Goal: Information Seeking & Learning: Learn about a topic

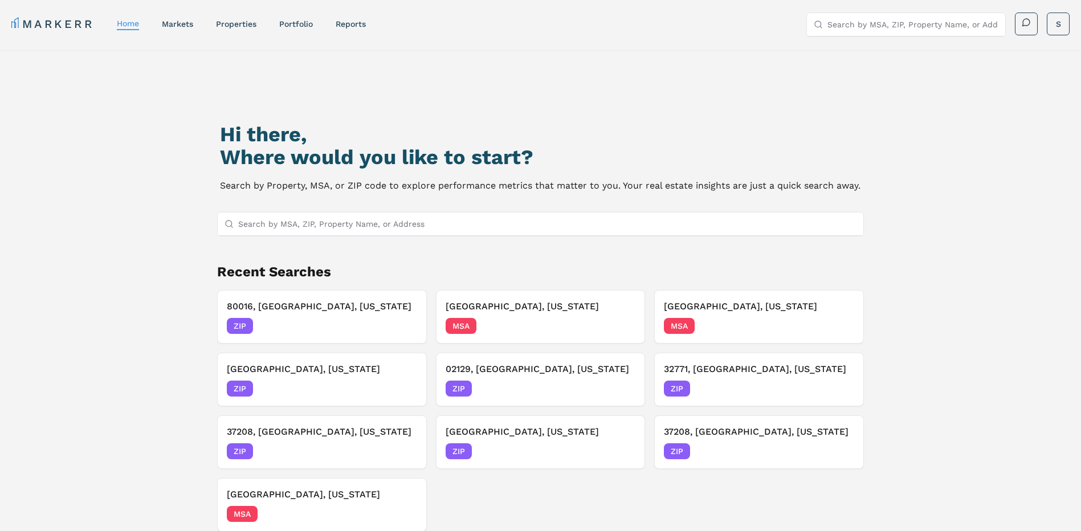
click at [633, 225] on input "Search by MSA, ZIP, Property Name, or Address" at bounding box center [547, 224] width 619 height 23
click at [630, 227] on input "Search by MSA, ZIP, Property Name, or Address" at bounding box center [547, 224] width 619 height 23
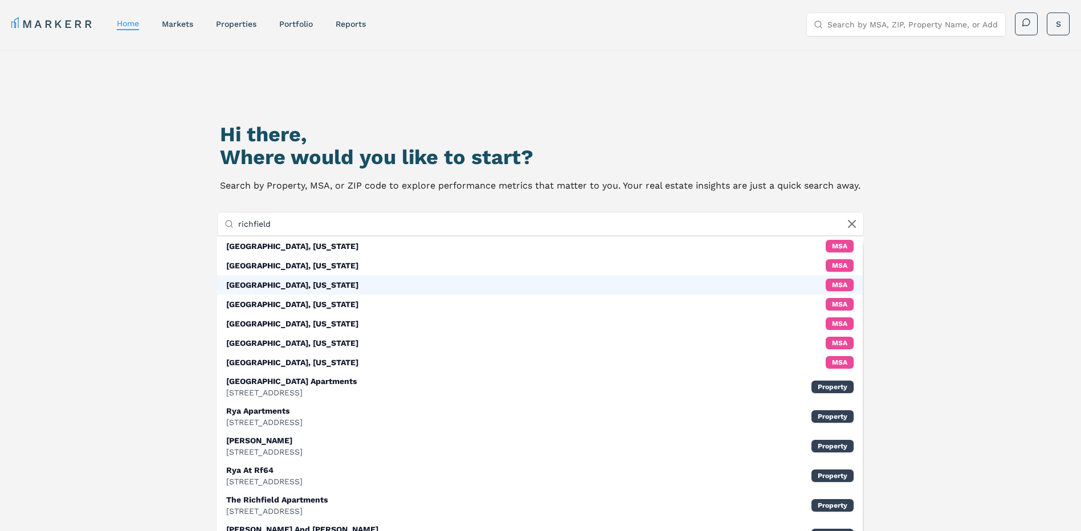
type input "richfield"
click at [303, 287] on div "[GEOGRAPHIC_DATA], [US_STATE]" at bounding box center [292, 284] width 132 height 11
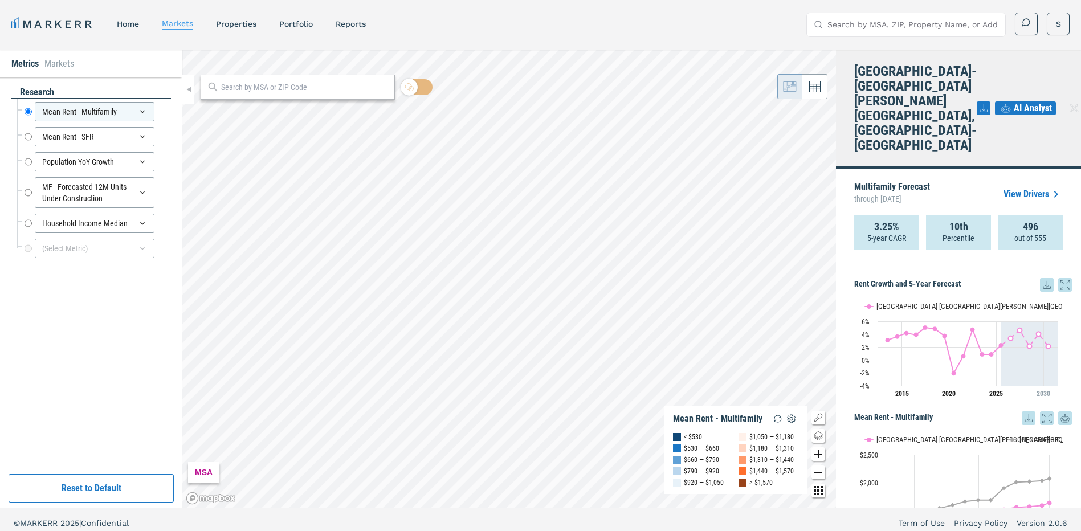
click at [263, 88] on input "text" at bounding box center [305, 88] width 168 height 12
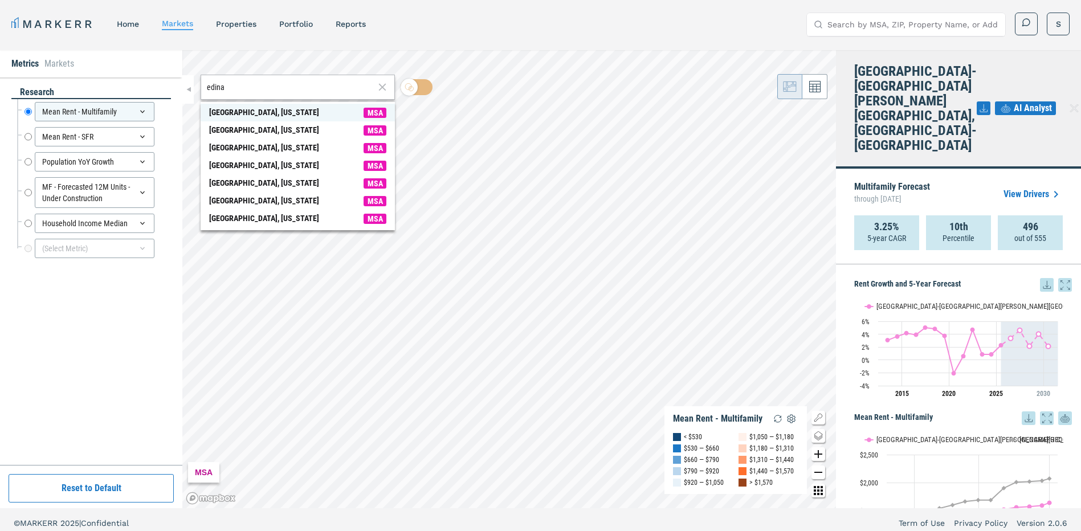
type input "edina"
click at [266, 111] on span "[GEOGRAPHIC_DATA], [US_STATE] MSA" at bounding box center [298, 113] width 194 height 18
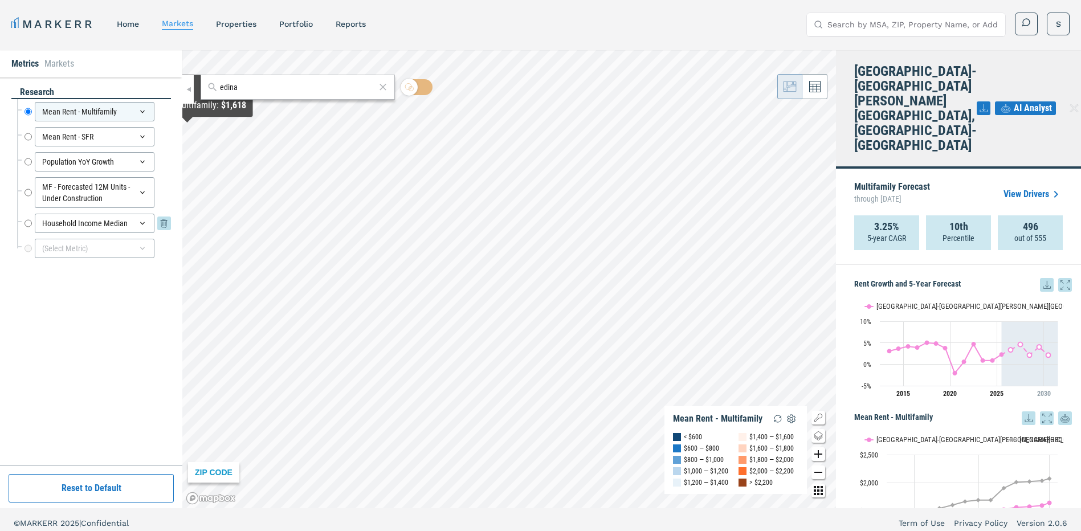
click at [128, 223] on div "Household Income Median" at bounding box center [95, 223] width 120 height 19
click at [90, 224] on div "Household Income Median" at bounding box center [95, 223] width 120 height 19
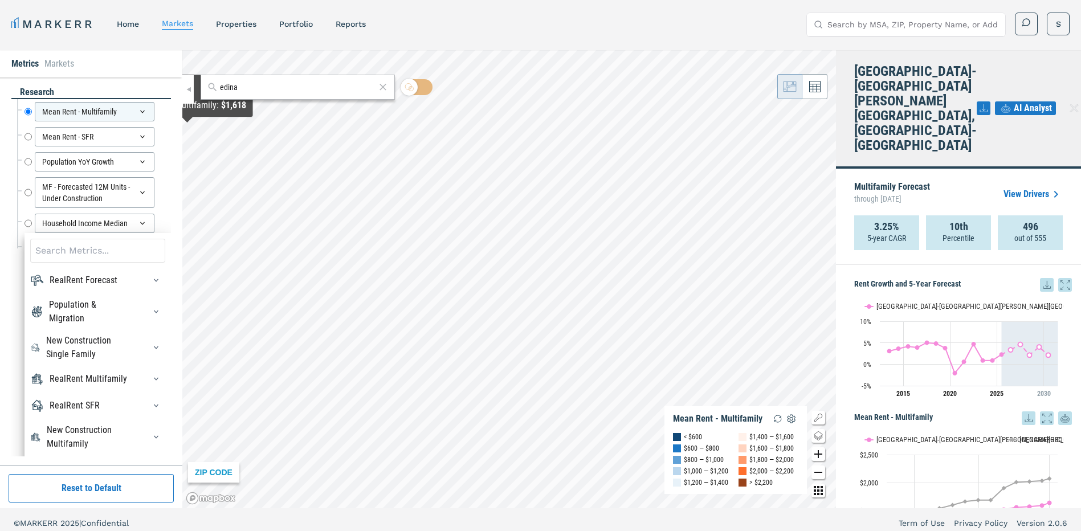
click at [23, 223] on div "Household Income Median Household Income Median RealRent Forecast Rent Mean For…" at bounding box center [94, 223] width 154 height 25
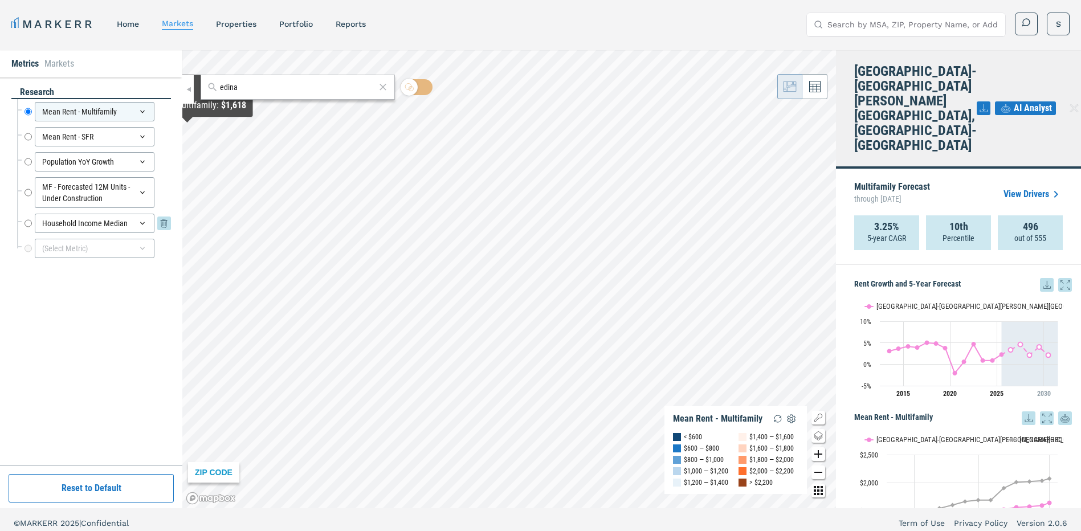
click at [26, 223] on input "Household Income Median" at bounding box center [28, 223] width 7 height 19
radio input "false"
radio input "true"
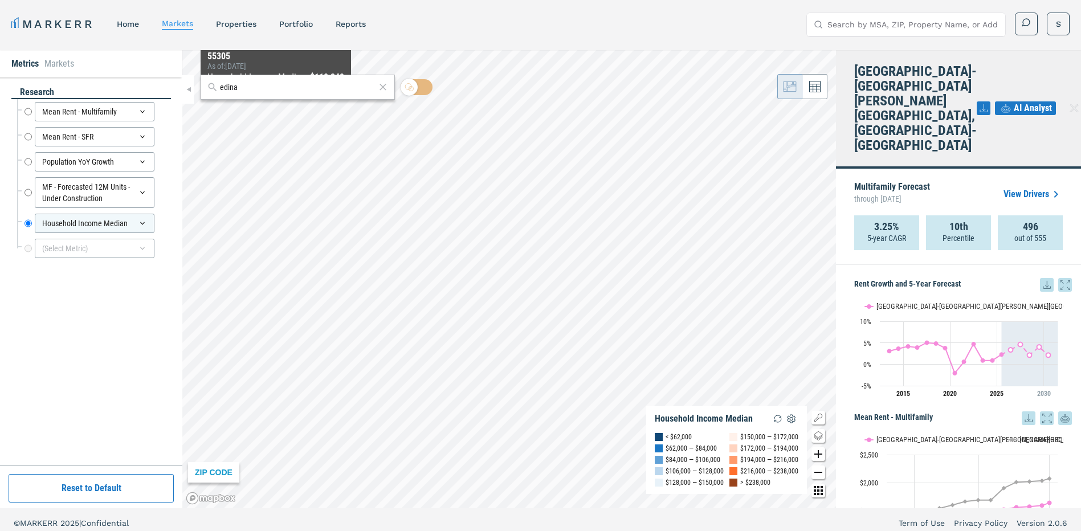
drag, startPoint x: 265, startPoint y: 92, endPoint x: 173, endPoint y: 85, distance: 92.1
click at [173, 87] on div "Metrics Markets research Mean Rent - Multifamily Mean Rent - Multifamily Mean R…" at bounding box center [540, 279] width 1081 height 458
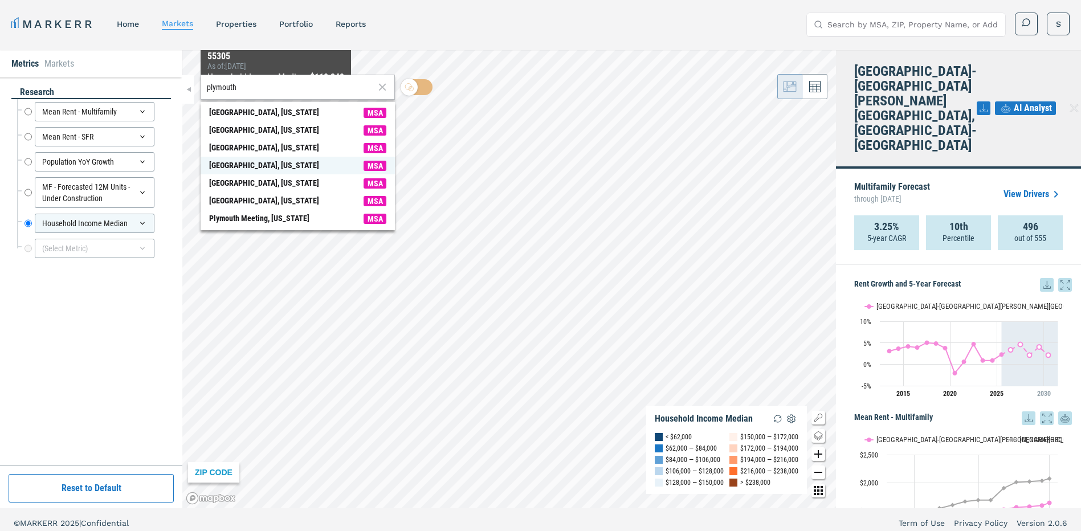
click at [268, 166] on div "[GEOGRAPHIC_DATA], [US_STATE]" at bounding box center [264, 166] width 110 height 12
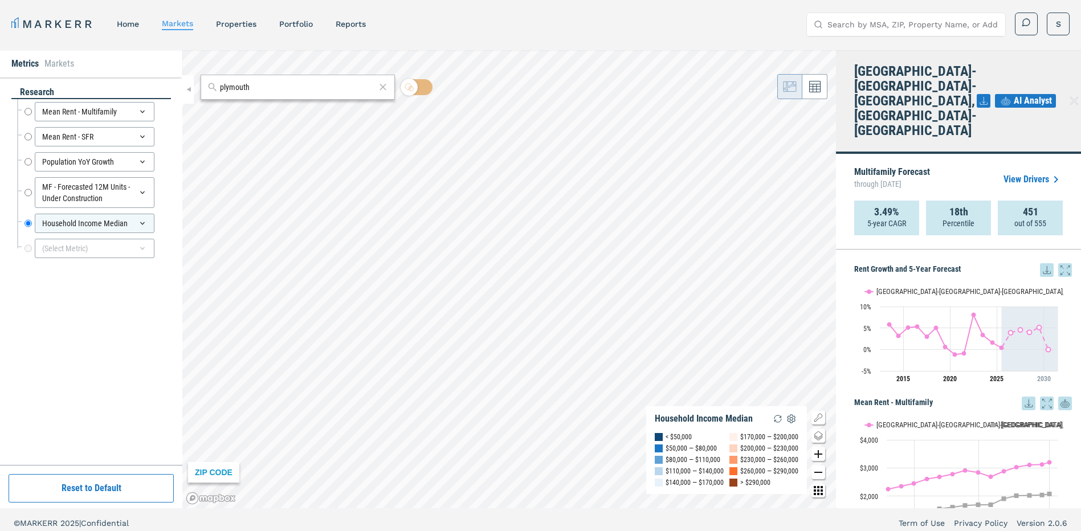
click at [709, 531] on html "MARKERR home markets properties Portfolio reports Search by MSA, ZIP, Property …" at bounding box center [540, 269] width 1081 height 538
drag, startPoint x: 273, startPoint y: 94, endPoint x: 250, endPoint y: 93, distance: 23.4
click at [250, 93] on div "plymouth" at bounding box center [298, 87] width 194 height 25
click at [258, 86] on input "plymouth" at bounding box center [298, 88] width 156 height 12
click at [272, 96] on div "plymouth" at bounding box center [298, 87] width 194 height 25
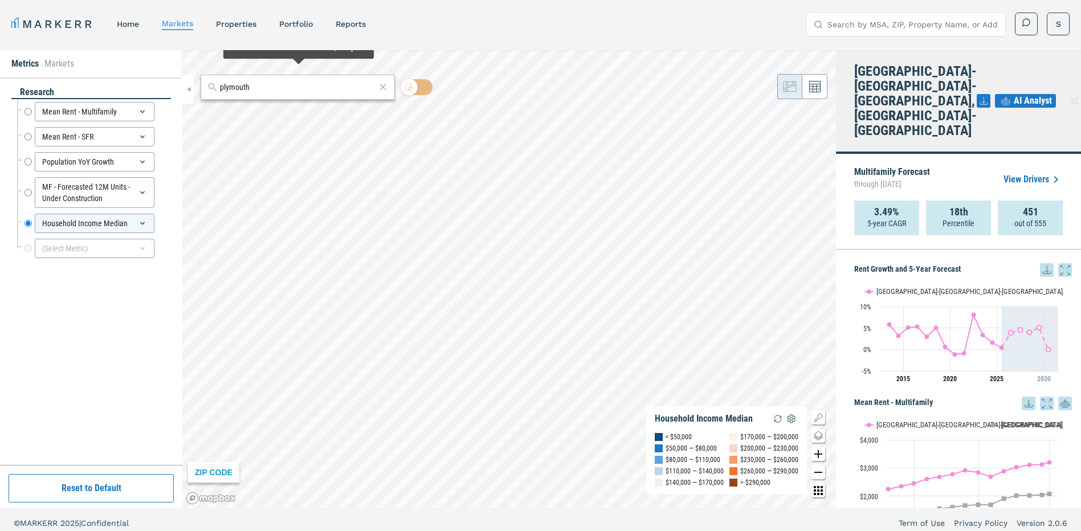
drag, startPoint x: 272, startPoint y: 92, endPoint x: 56, endPoint y: 59, distance: 218.5
click at [56, 60] on div "Metrics Markets research Mean Rent - Multifamily Mean Rent - Multifamily Mean R…" at bounding box center [540, 279] width 1081 height 458
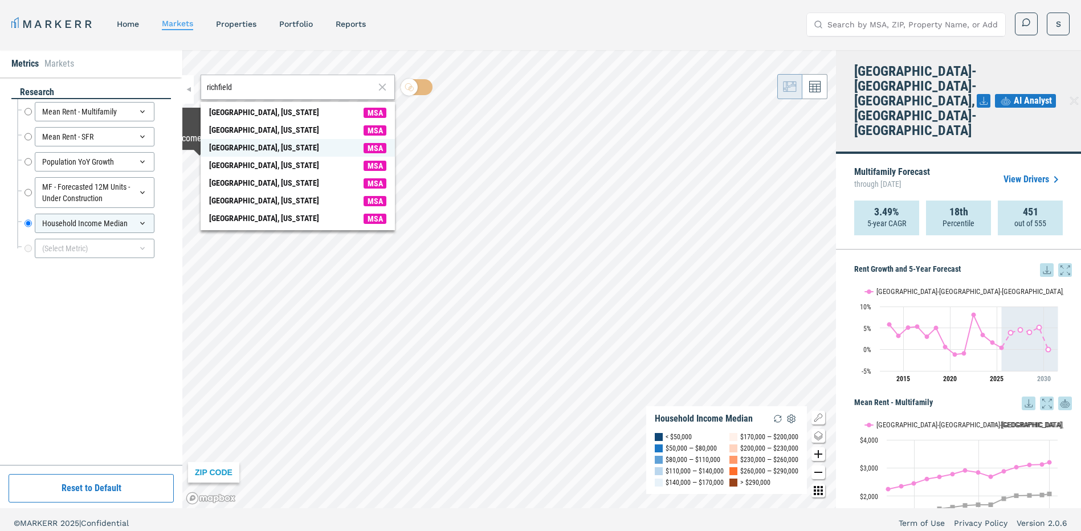
click at [287, 143] on span "[GEOGRAPHIC_DATA], [US_STATE] MSA" at bounding box center [298, 148] width 194 height 18
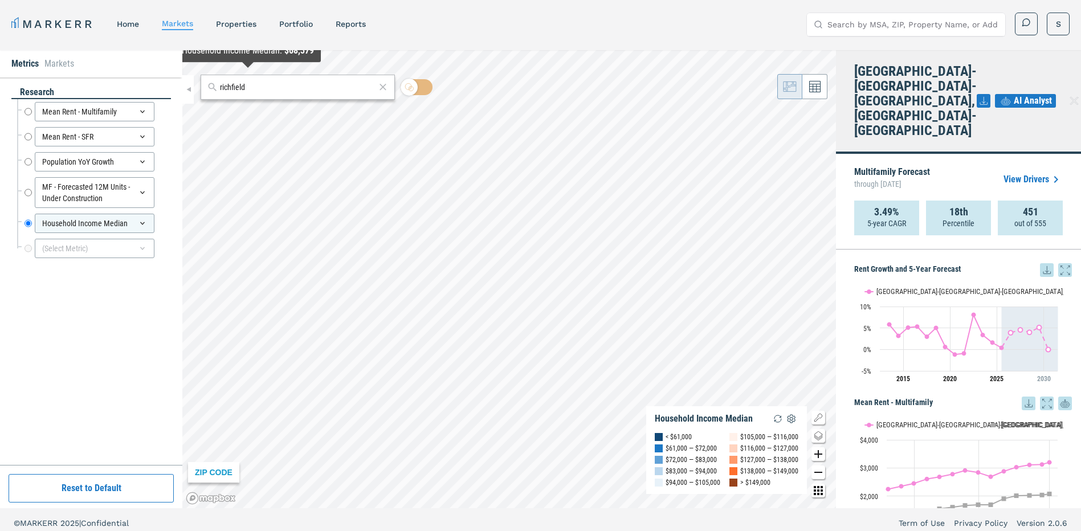
click at [269, 91] on input "richfield" at bounding box center [298, 88] width 156 height 12
drag, startPoint x: 262, startPoint y: 91, endPoint x: 175, endPoint y: 80, distance: 88.0
click at [175, 80] on div "Metrics Markets research Mean Rent - Multifamily Mean Rent - Multifamily Mean R…" at bounding box center [540, 279] width 1081 height 458
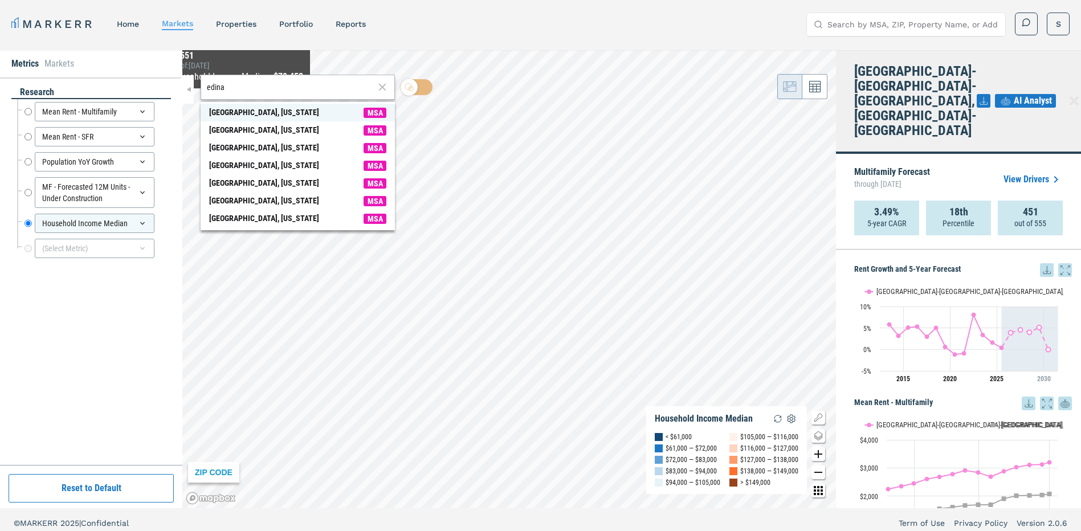
type input "edina"
click at [243, 113] on div "[GEOGRAPHIC_DATA], [US_STATE]" at bounding box center [264, 113] width 110 height 12
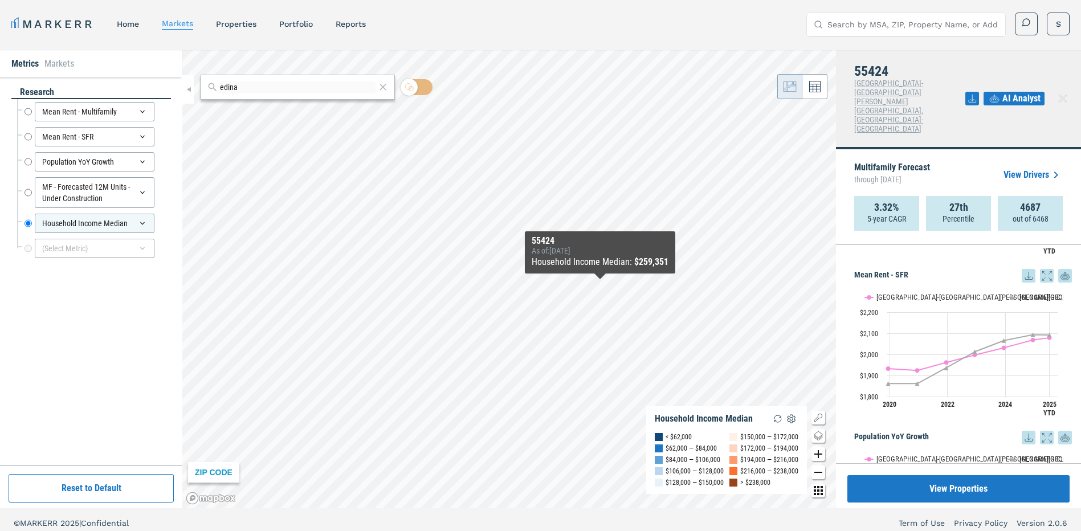
scroll to position [418, 0]
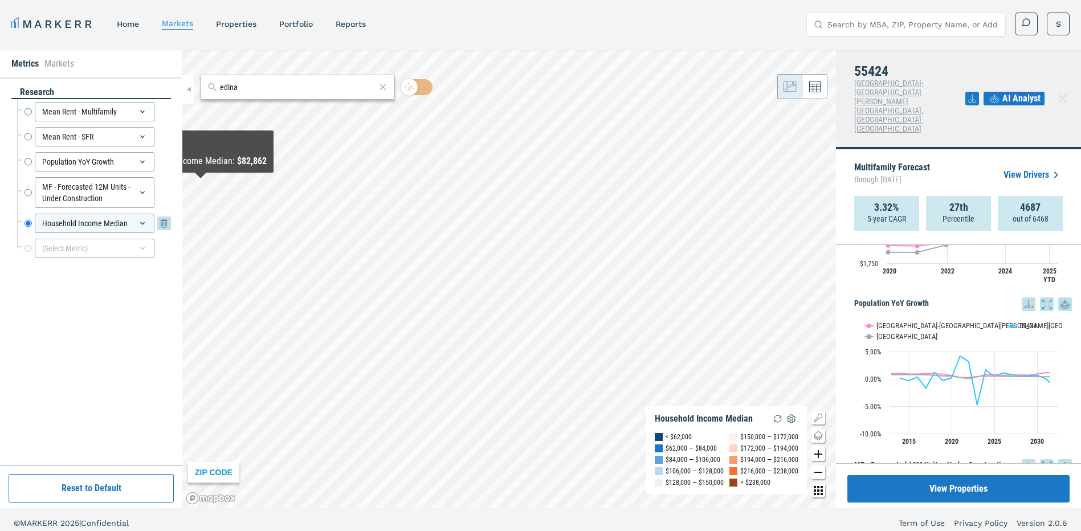
click at [112, 222] on div "Household Income Median" at bounding box center [95, 223] width 120 height 19
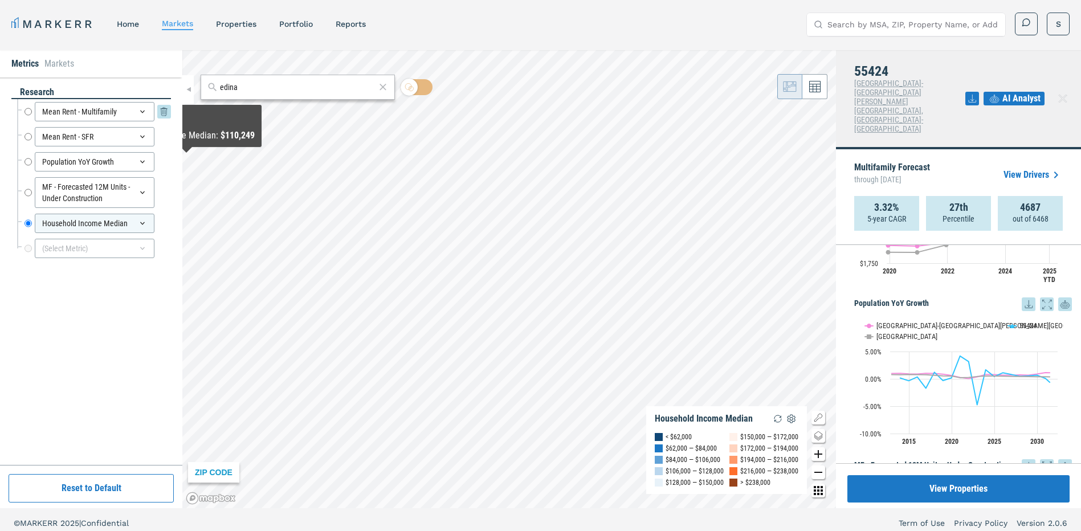
click at [133, 107] on div "Mean Rent - Multifamily" at bounding box center [95, 111] width 120 height 19
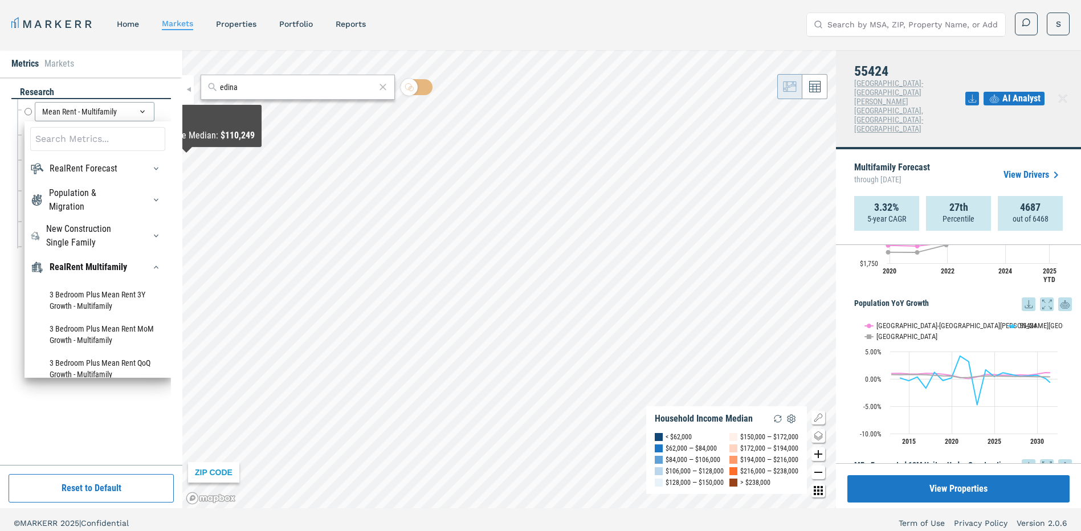
click at [107, 434] on div "research Mean Rent - Multifamily Mean Rent - Multifamily RealRent Forecast Rent…" at bounding box center [91, 271] width 160 height 371
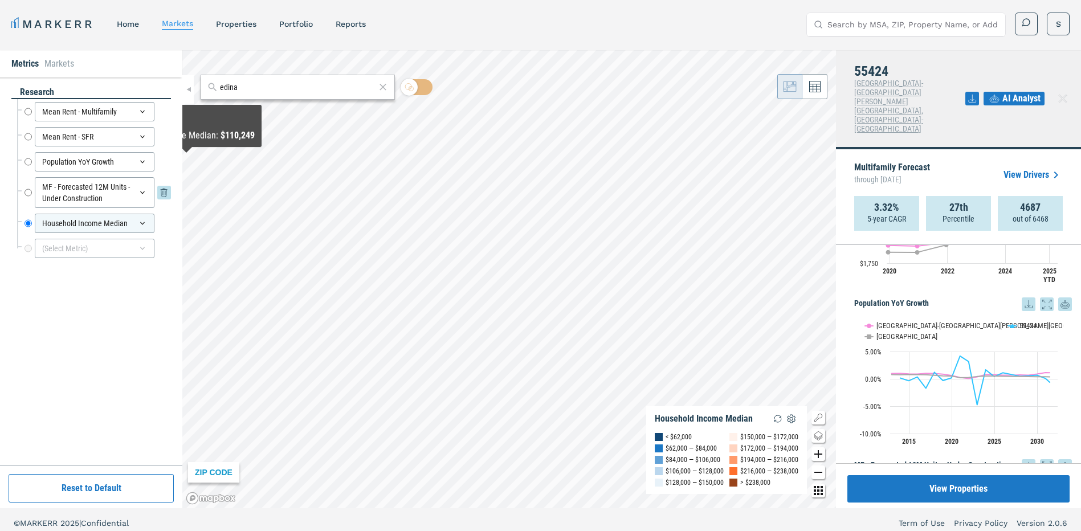
click at [140, 188] on icon at bounding box center [142, 192] width 9 height 9
click at [27, 192] on input "MF - Forecasted 12M Units - Under Construction" at bounding box center [28, 192] width 7 height 31
radio input "true"
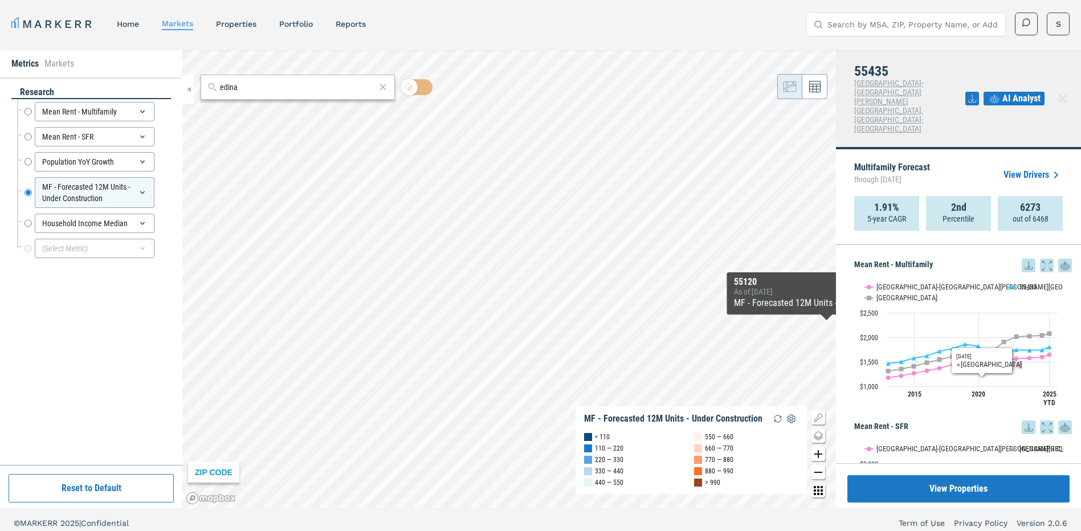
scroll to position [76, 0]
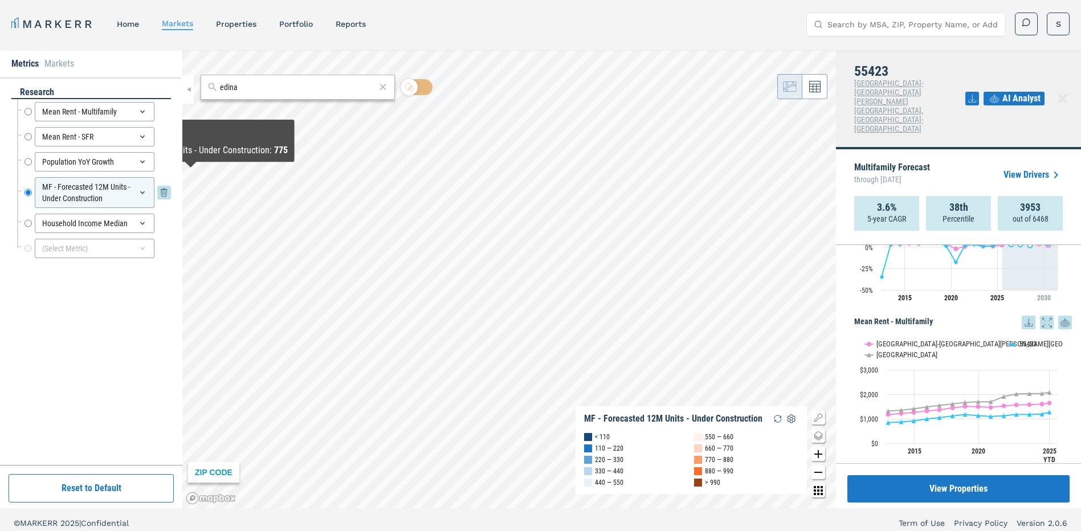
click at [142, 188] on icon at bounding box center [142, 192] width 9 height 9
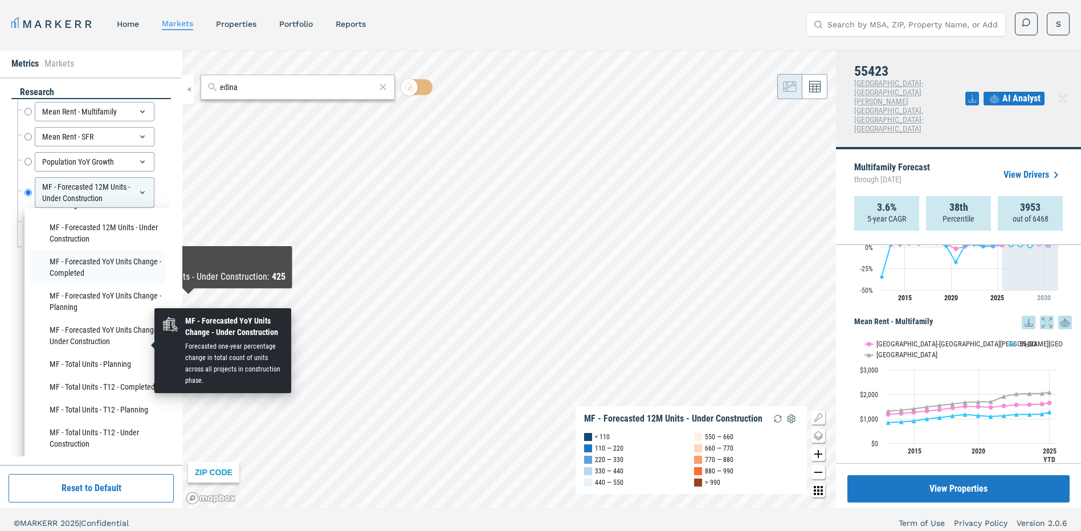
scroll to position [342, 0]
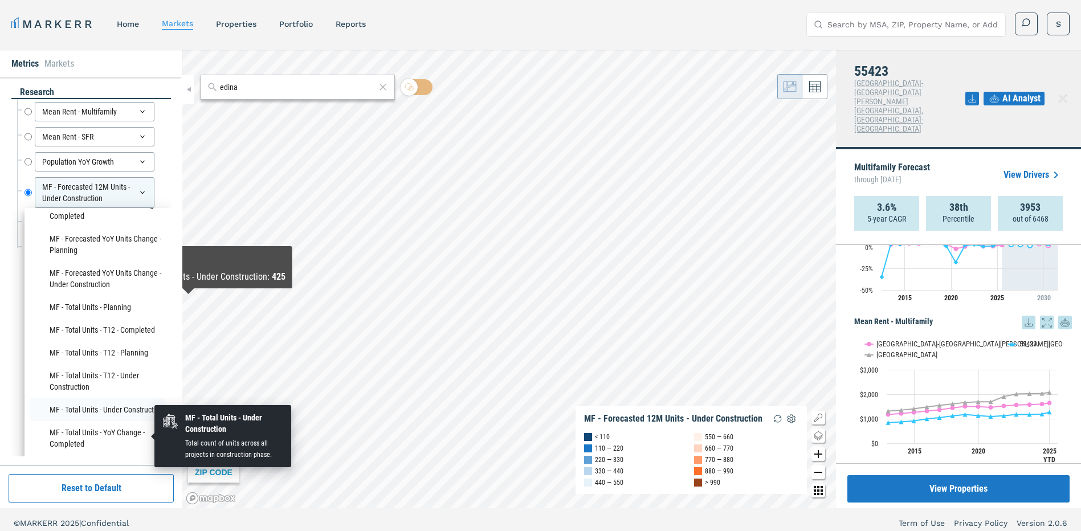
click at [94, 421] on li "MF - Total Units - Under Construction" at bounding box center [97, 409] width 135 height 23
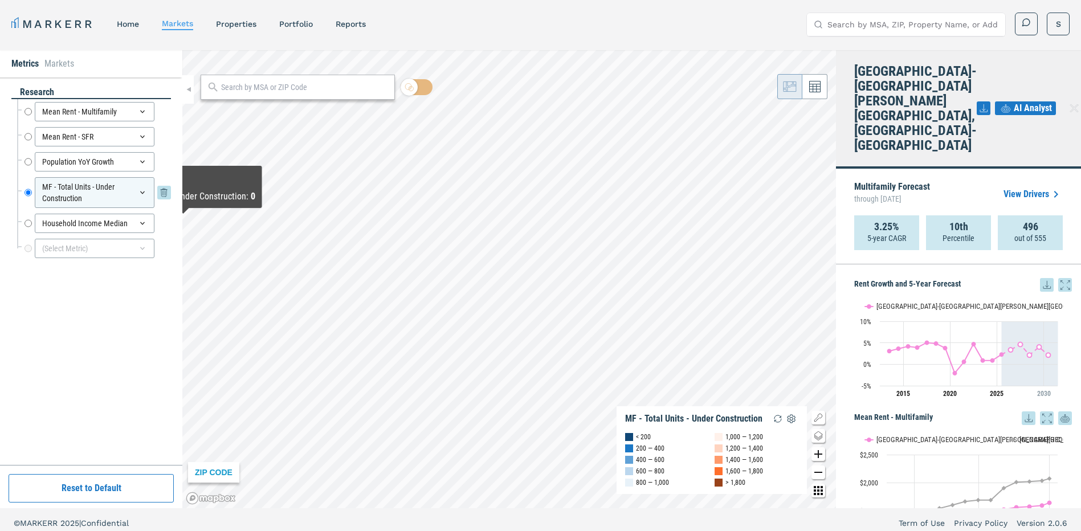
click at [147, 194] on icon at bounding box center [142, 192] width 9 height 9
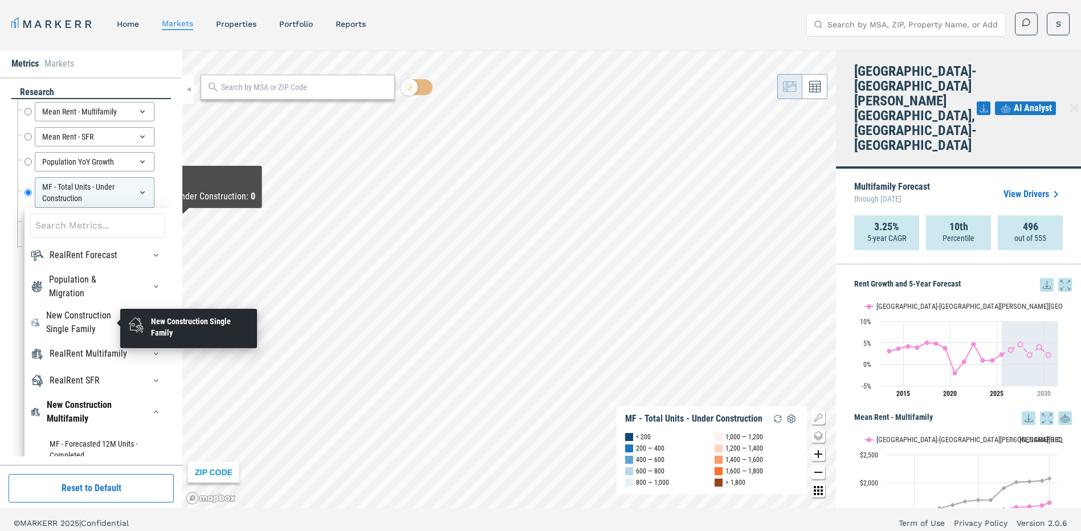
scroll to position [57, 0]
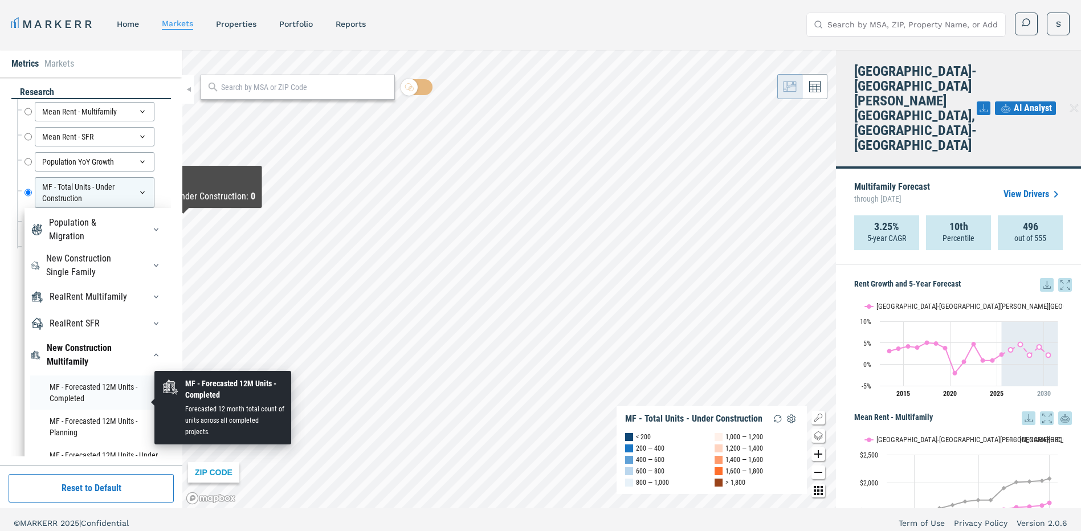
click at [108, 398] on li "MF - Forecasted 12M Units - Completed" at bounding box center [97, 393] width 135 height 34
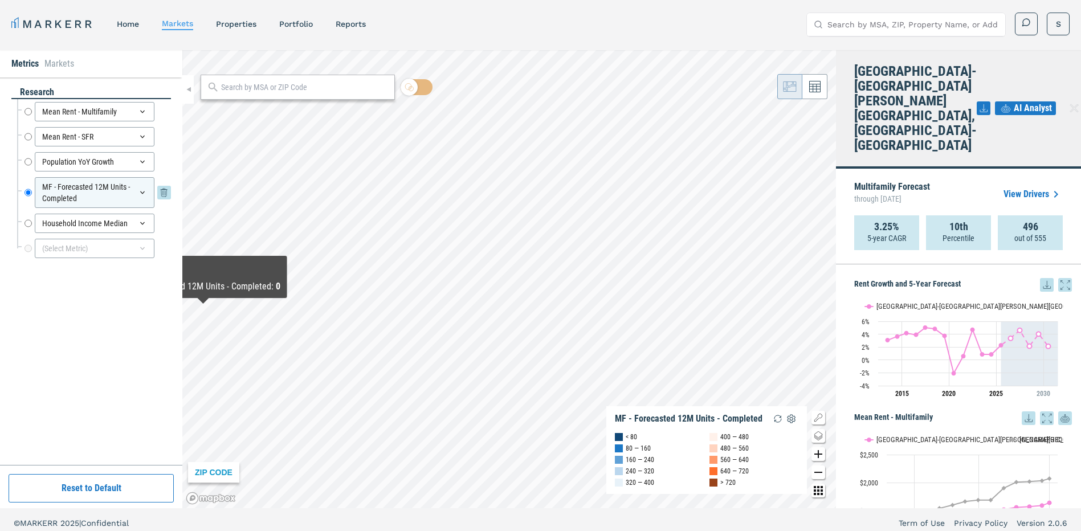
click at [87, 192] on div "MF - Forecasted 12M Units - Completed" at bounding box center [95, 192] width 120 height 31
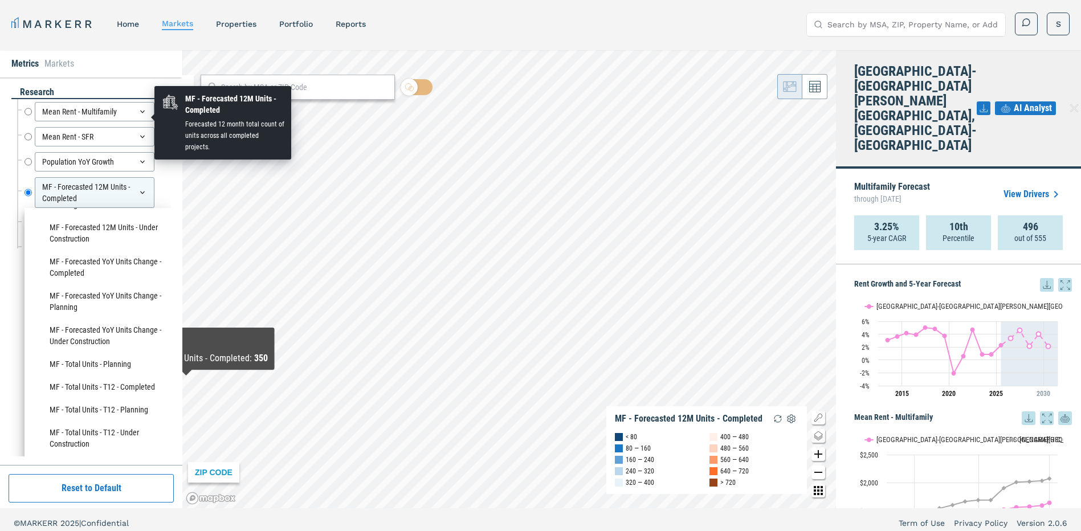
scroll to position [342, 0]
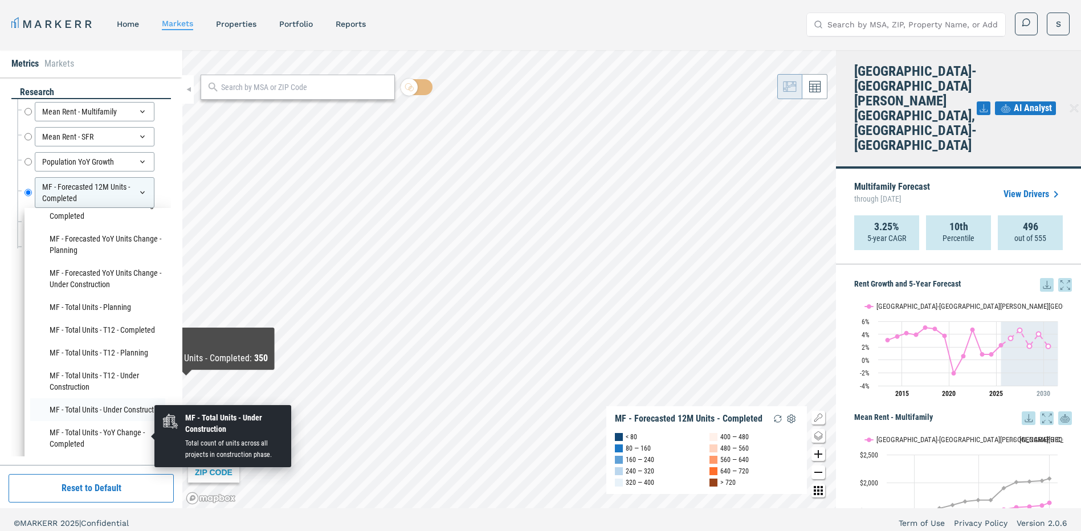
click at [106, 421] on li "MF - Total Units - Under Construction" at bounding box center [97, 409] width 135 height 23
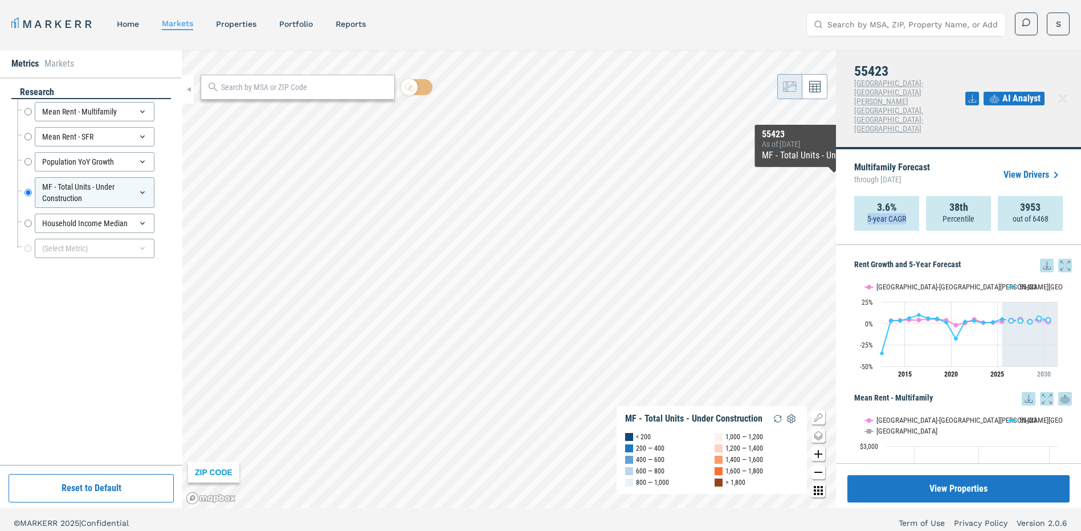
drag, startPoint x: 866, startPoint y: 172, endPoint x: 913, endPoint y: 169, distance: 46.8
click at [913, 196] on div "3.6% 5-year CAGR" at bounding box center [887, 213] width 65 height 35
click at [880, 202] on strong "3.6%" at bounding box center [887, 207] width 20 height 11
click at [888, 202] on strong "3.6%" at bounding box center [887, 207] width 20 height 11
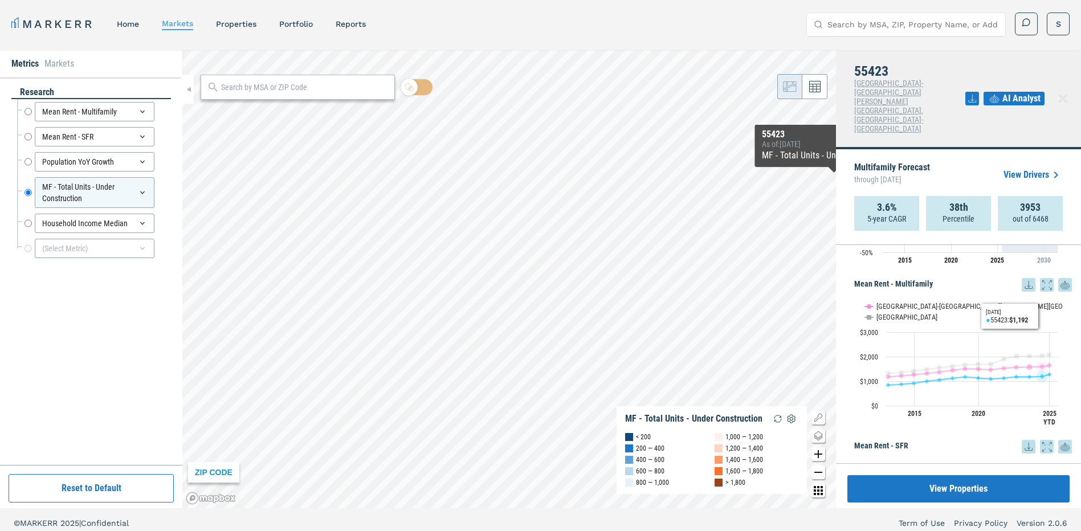
scroll to position [0, 0]
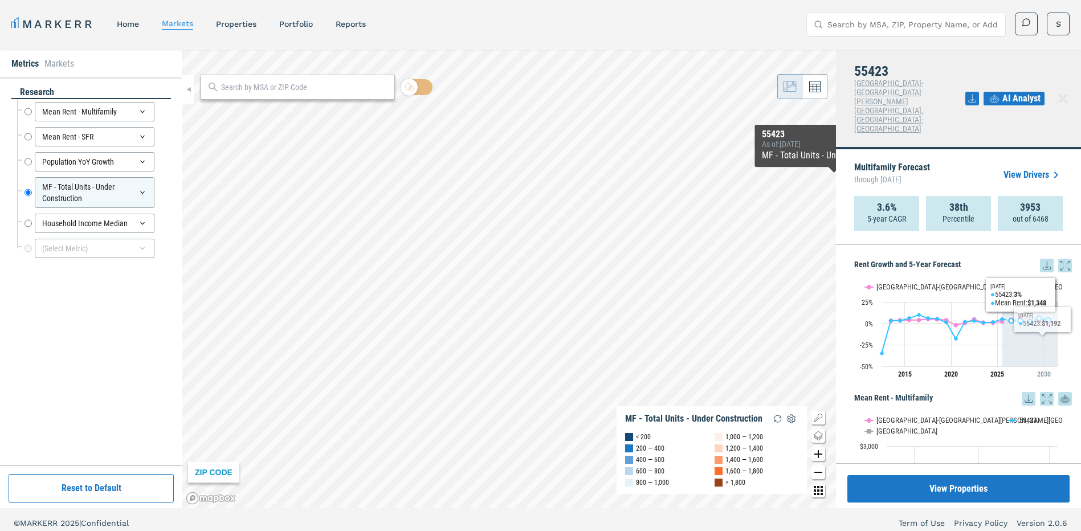
click at [894, 202] on strong "3.6%" at bounding box center [887, 207] width 20 height 11
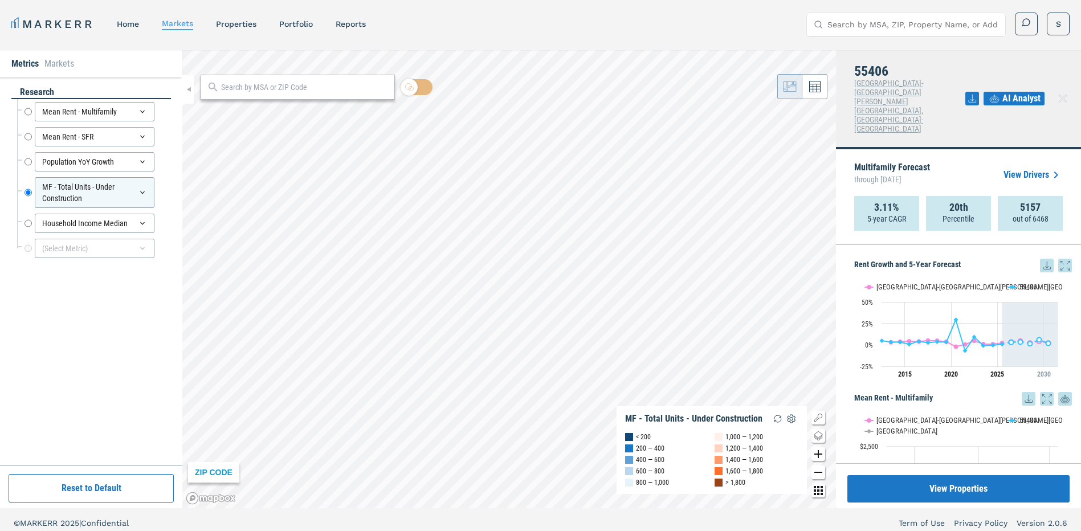
click at [229, 42] on div "MARKERR home markets properties Portfolio reports Search by MSA, ZIP, Property …" at bounding box center [540, 23] width 1081 height 46
click at [294, 87] on input "text" at bounding box center [305, 88] width 168 height 12
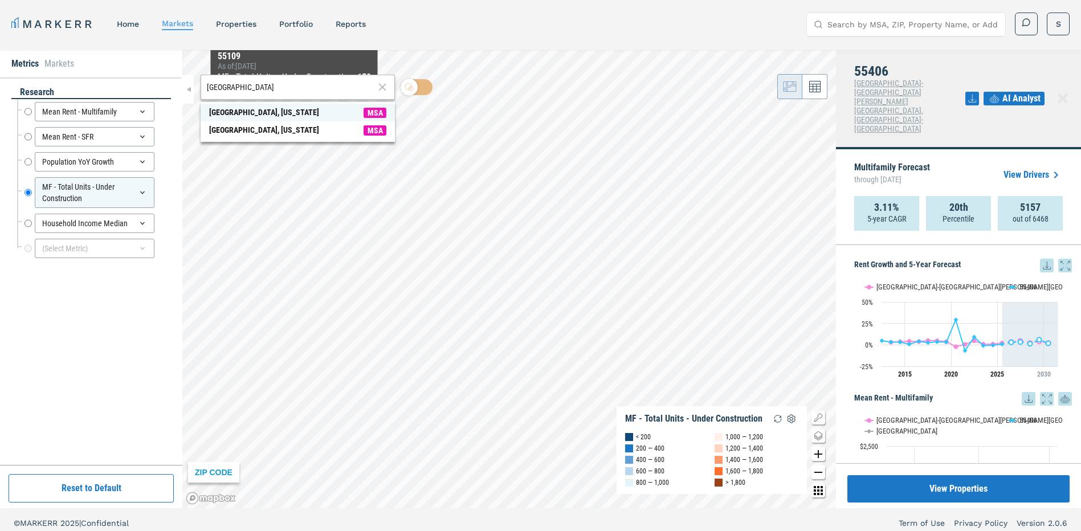
type input "[GEOGRAPHIC_DATA]"
click at [294, 105] on span "[GEOGRAPHIC_DATA], [US_STATE] MSA" at bounding box center [298, 113] width 194 height 18
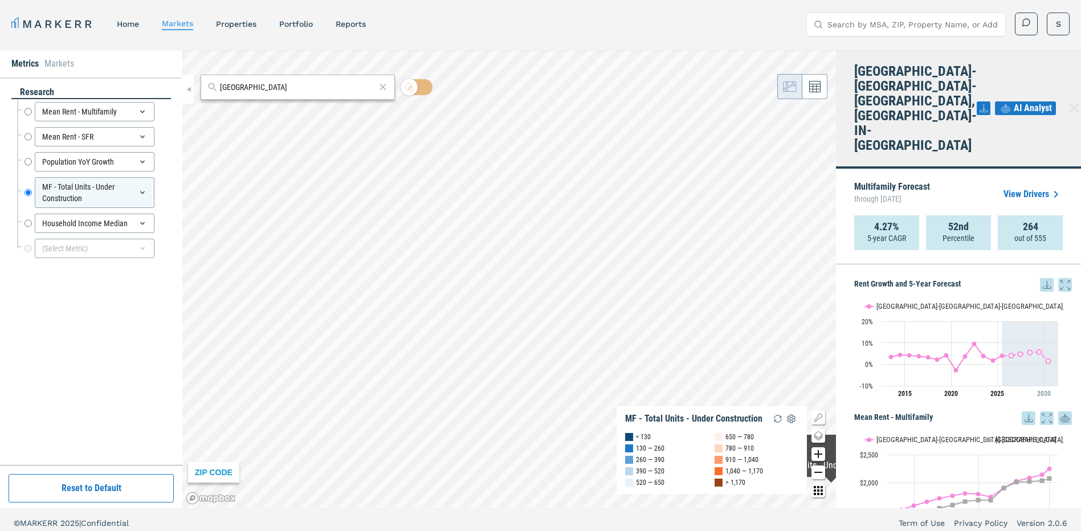
click at [81, 324] on div "research Mean Rent - Multifamily Mean Rent - Multifamily Mean Rent - SFR Mean R…" at bounding box center [91, 271] width 160 height 371
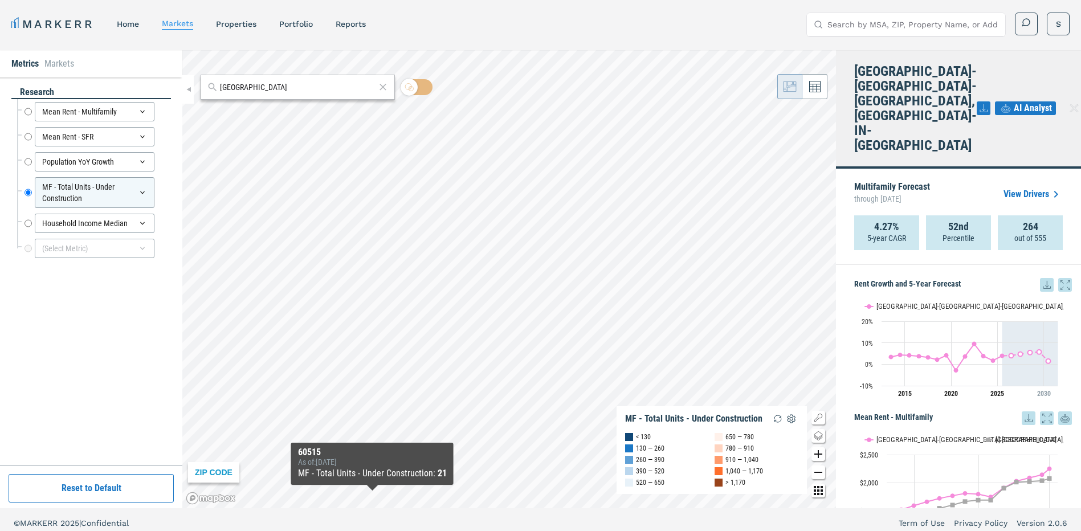
click at [57, 308] on div "research Mean Rent - Multifamily Mean Rent - Multifamily Mean Rent - SFR Mean R…" at bounding box center [91, 271] width 160 height 371
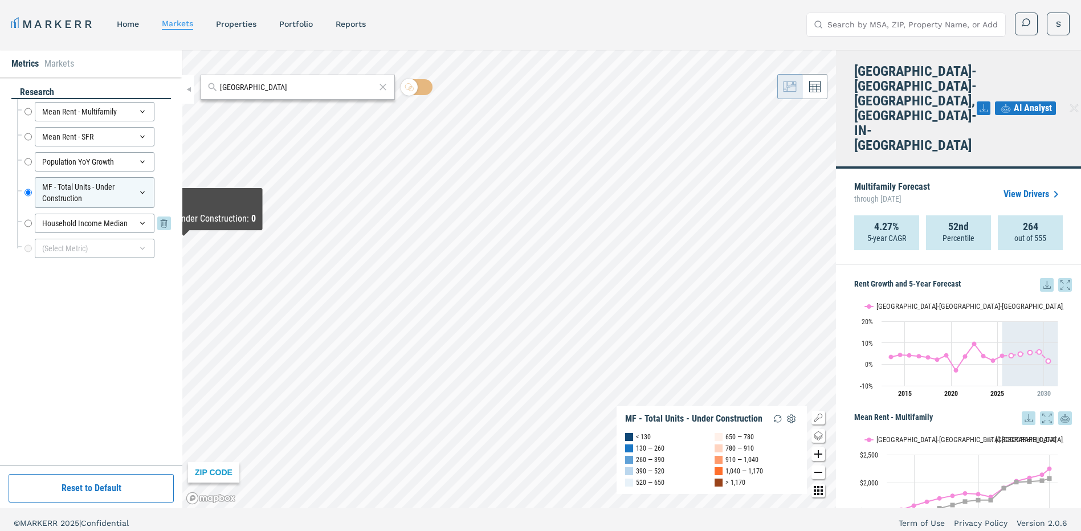
click at [74, 223] on div "Household Income Median" at bounding box center [95, 223] width 120 height 19
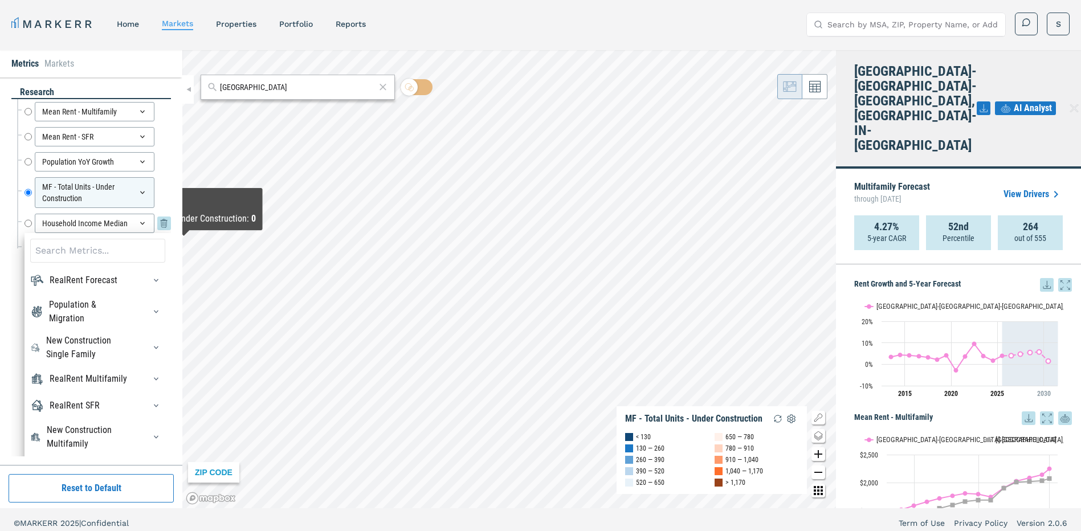
click at [32, 223] on div "Household Income Median Household Income Median" at bounding box center [98, 223] width 147 height 19
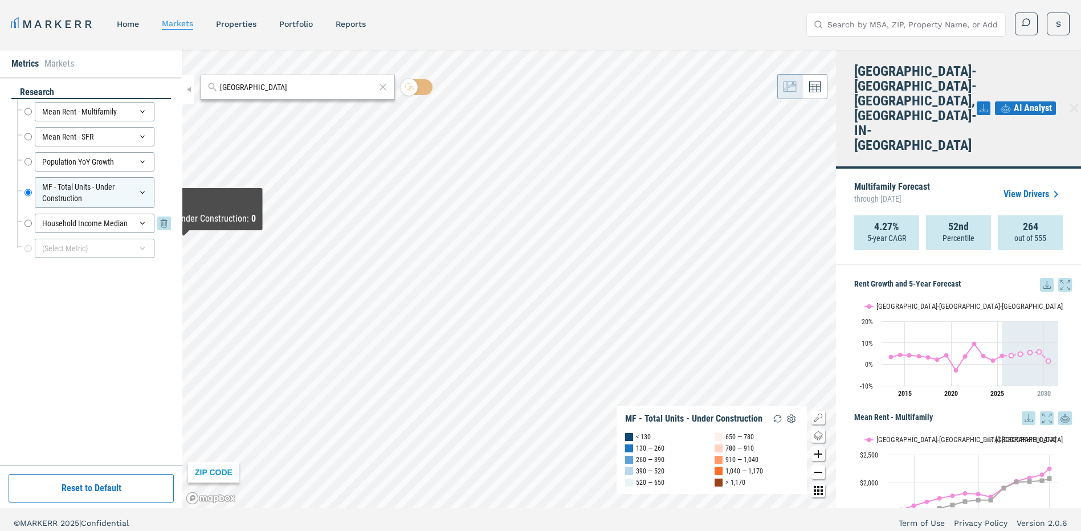
click at [26, 224] on input "Household Income Median" at bounding box center [28, 223] width 7 height 19
radio input "false"
radio input "true"
